Goal: Information Seeking & Learning: Learn about a topic

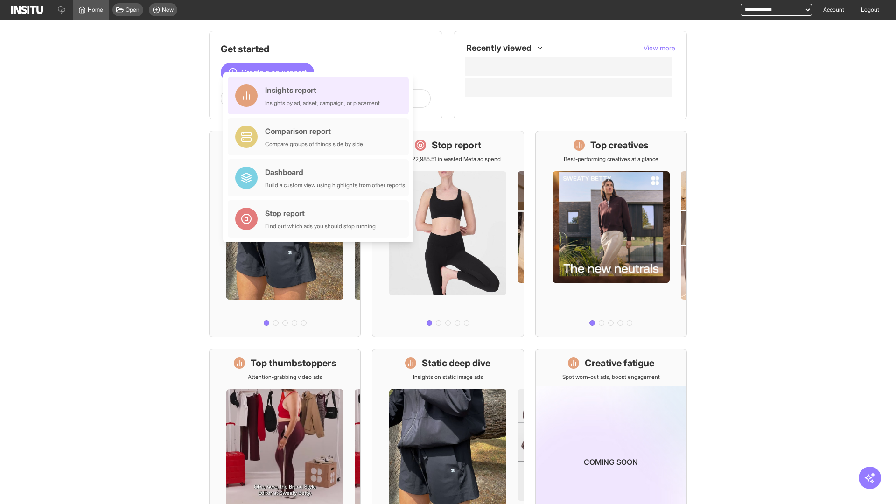
click at [321, 96] on div "Insights report Insights by ad, adset, campaign, or placement" at bounding box center [322, 95] width 115 height 22
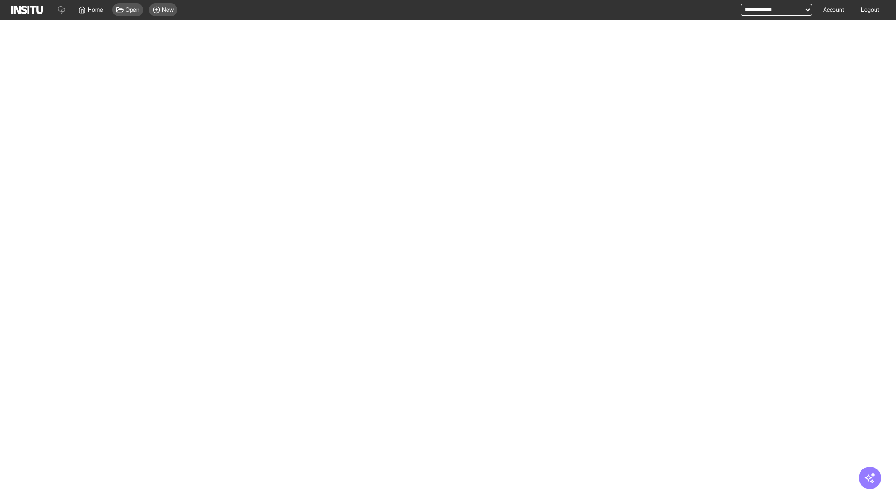
select select "**"
